Goal: Browse casually

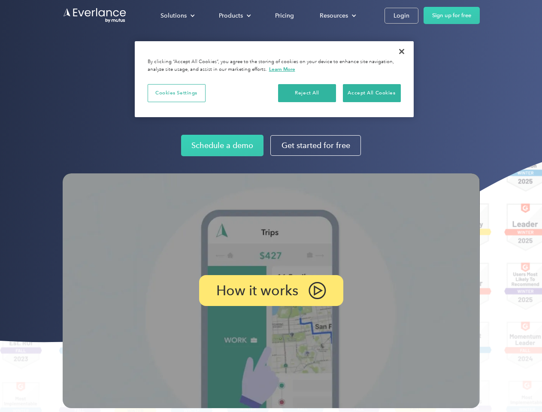
click at [271, 206] on img at bounding box center [271, 290] width 417 height 235
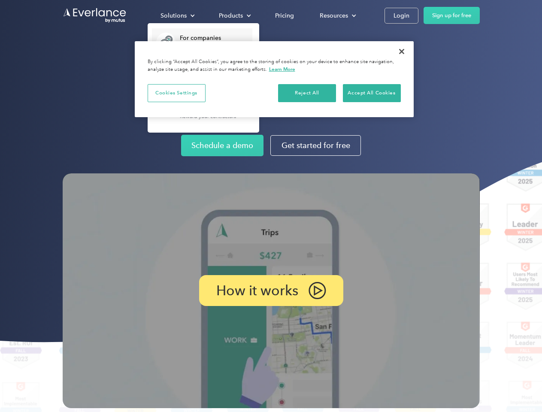
click at [177, 15] on div "Solutions" at bounding box center [174, 15] width 26 height 11
click at [234, 15] on div "Products" at bounding box center [231, 15] width 24 height 11
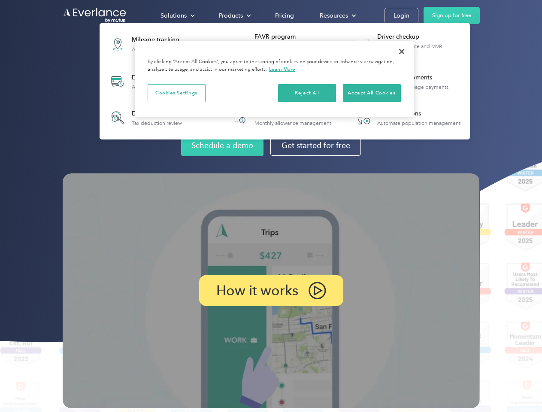
click at [337, 15] on div "Resources" at bounding box center [334, 15] width 28 height 11
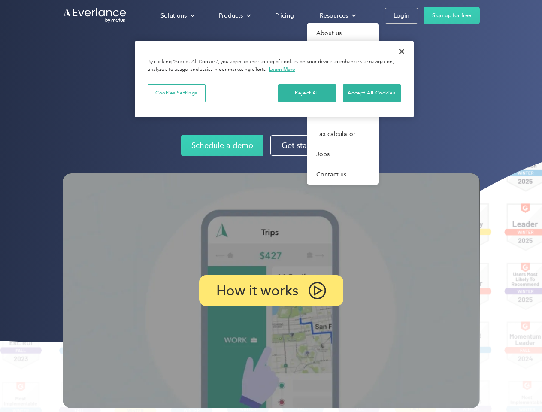
click at [271, 291] on p "How it works" at bounding box center [257, 290] width 82 height 10
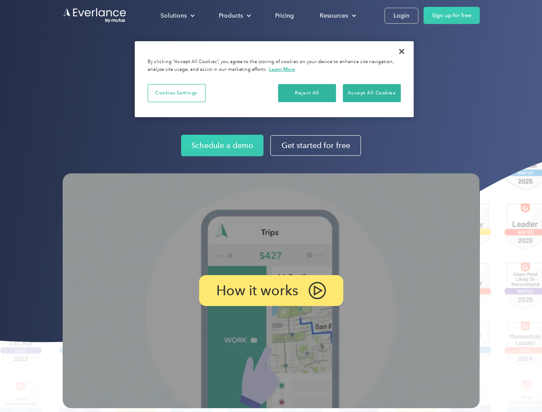
click at [176, 93] on button "Cookies Settings" at bounding box center [177, 93] width 58 height 18
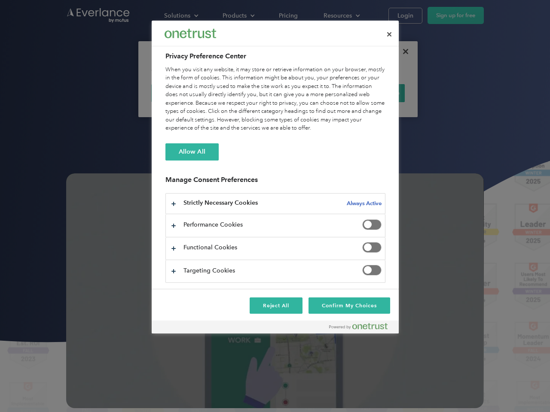
click at [307, 93] on div "When you visit any website, it may store or retrieve information on your browse…" at bounding box center [275, 99] width 220 height 67
click at [372, 93] on div "When you visit any website, it may store or retrieve information on your browse…" at bounding box center [275, 99] width 220 height 67
click at [402, 52] on div at bounding box center [275, 206] width 550 height 412
